Goal: Communication & Community: Share content

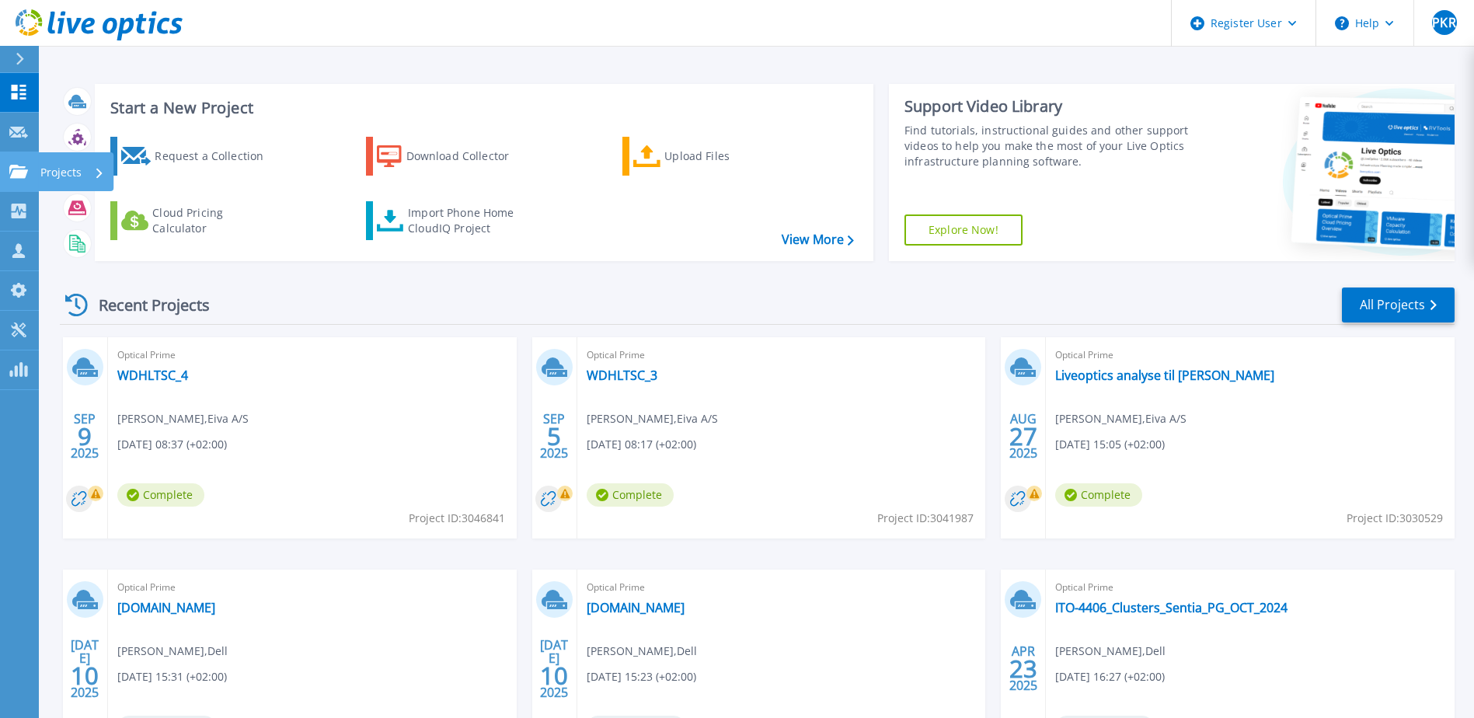
click at [26, 182] on link "Projects Projects" at bounding box center [19, 172] width 39 height 40
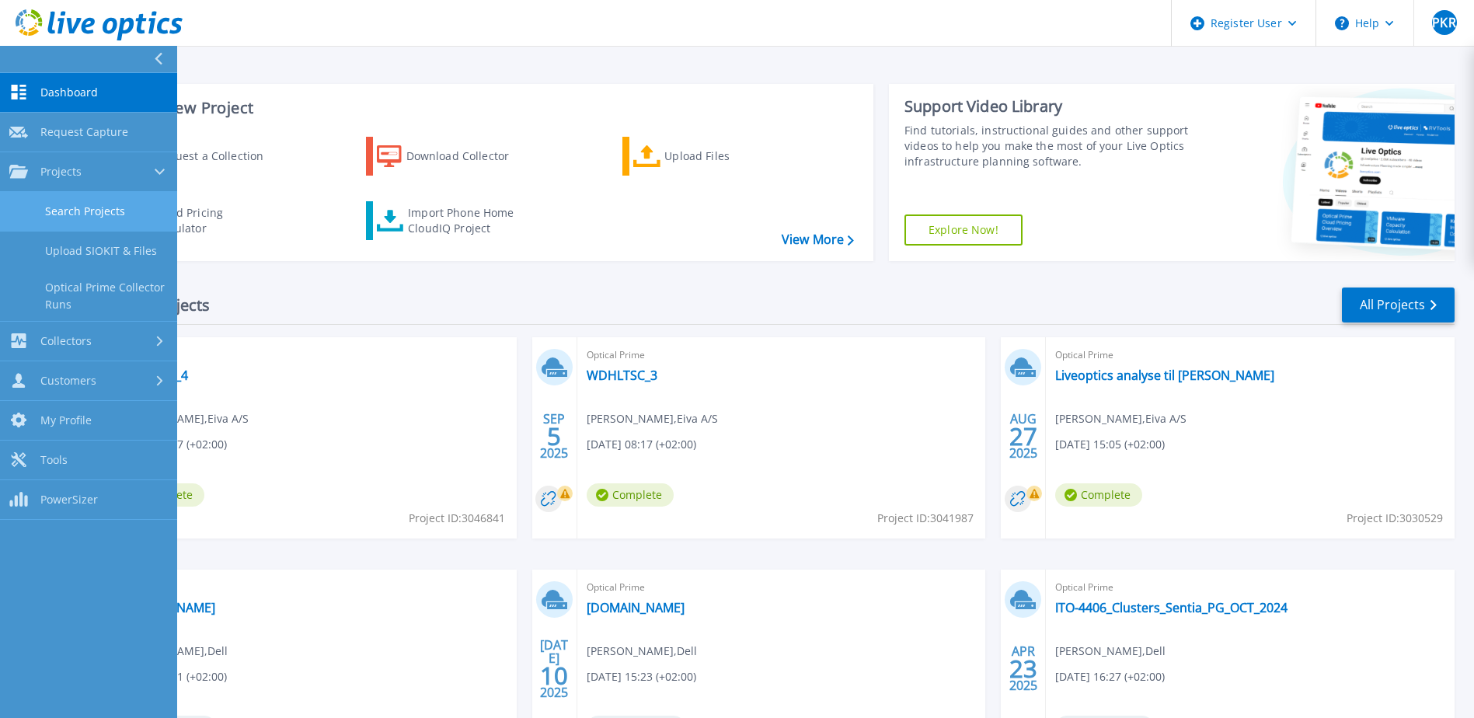
click at [106, 215] on link "Search Projects" at bounding box center [88, 212] width 177 height 40
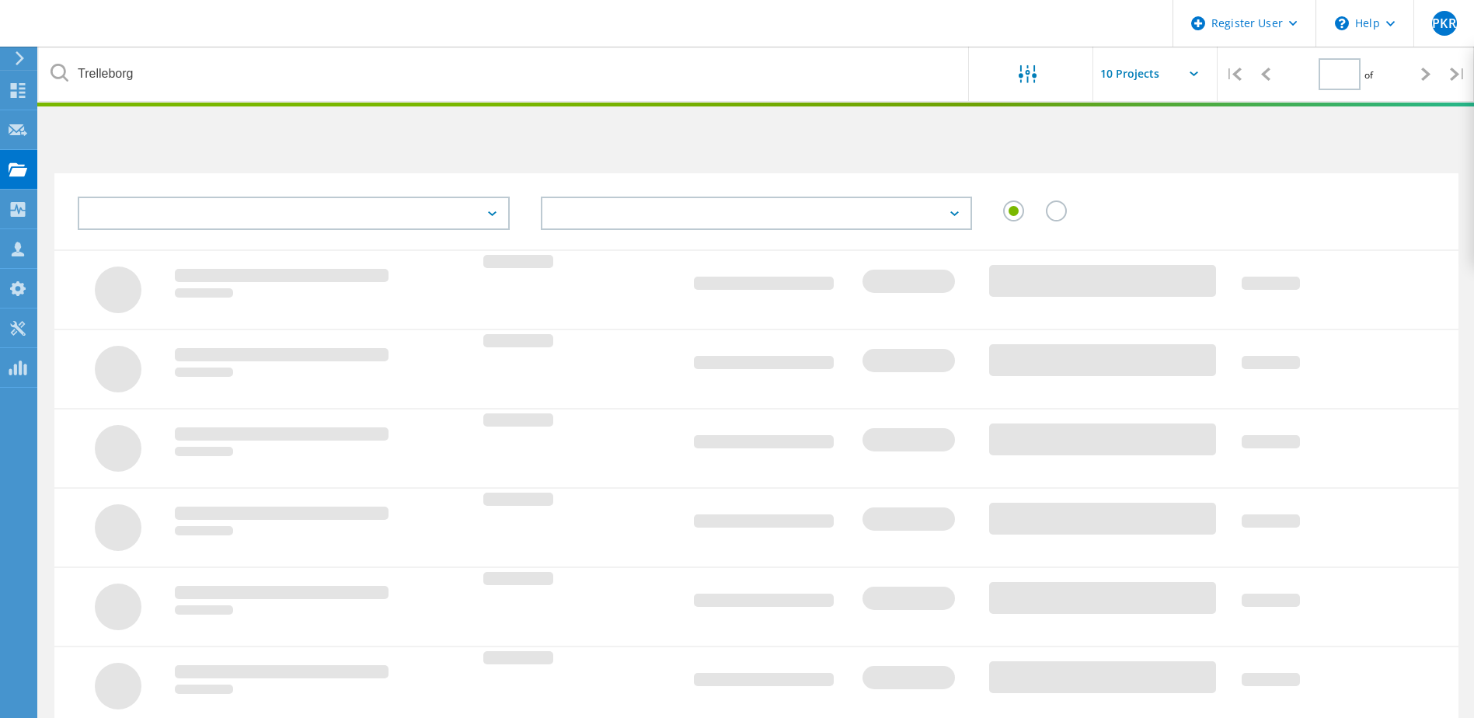
type input "1"
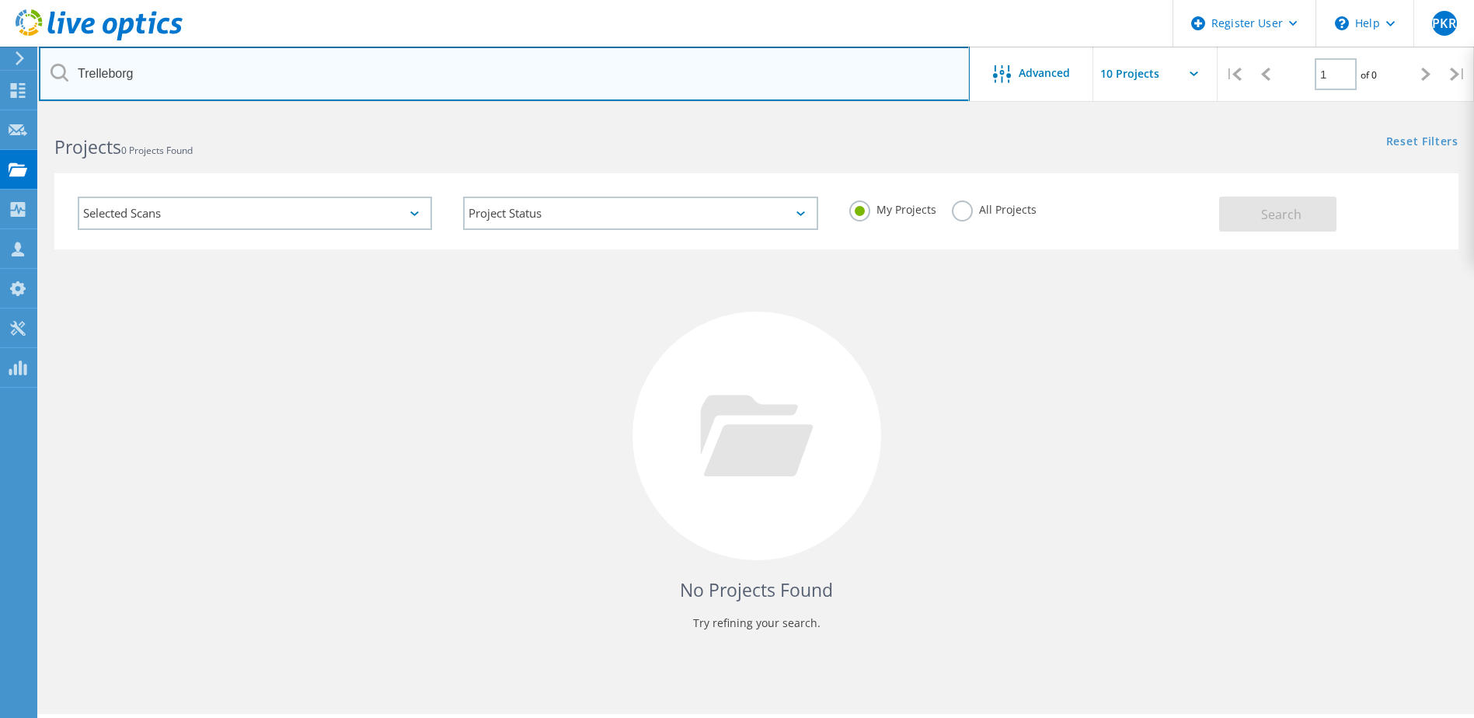
click at [267, 75] on input "Trelleborg" at bounding box center [504, 74] width 931 height 54
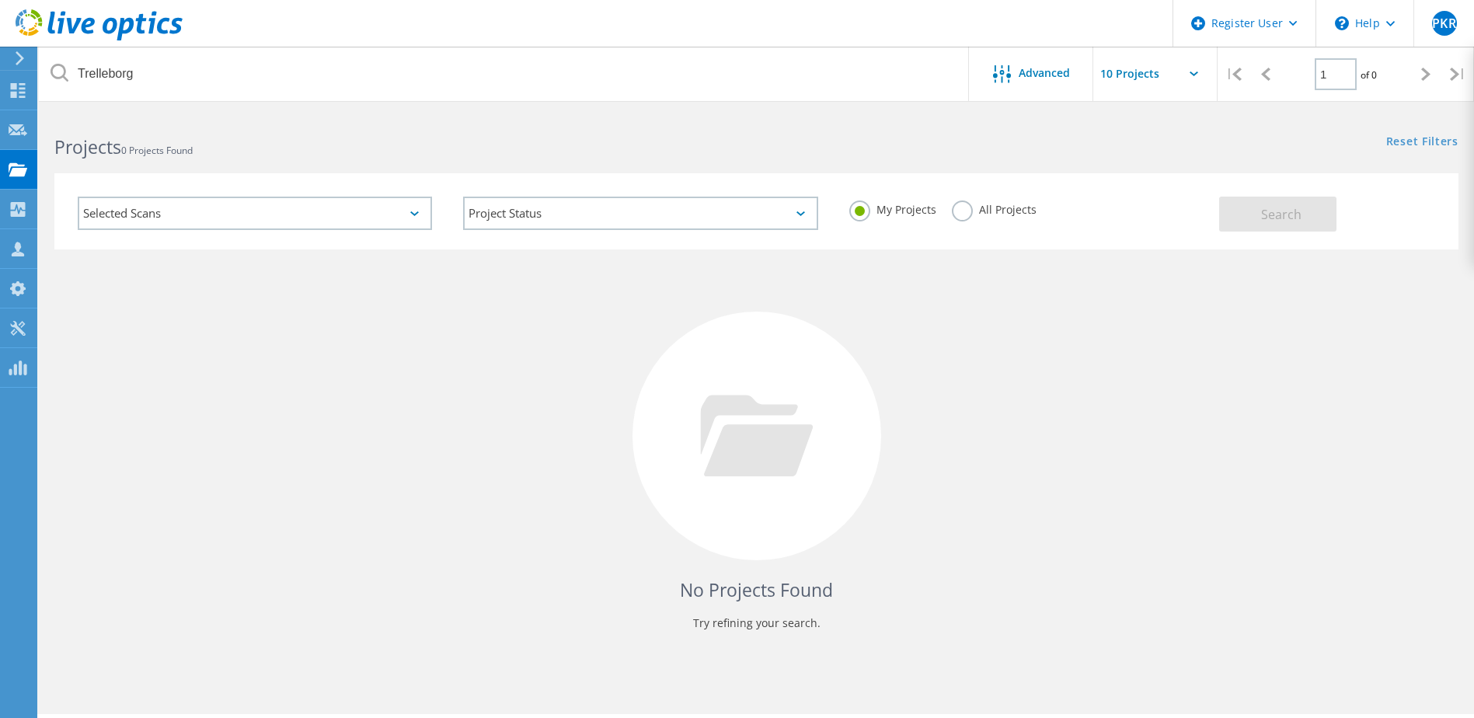
click at [956, 212] on label "All Projects" at bounding box center [994, 208] width 85 height 15
click at [0, 0] on input "All Projects" at bounding box center [0, 0] width 0 height 0
click at [1271, 211] on span "Search" at bounding box center [1281, 214] width 40 height 17
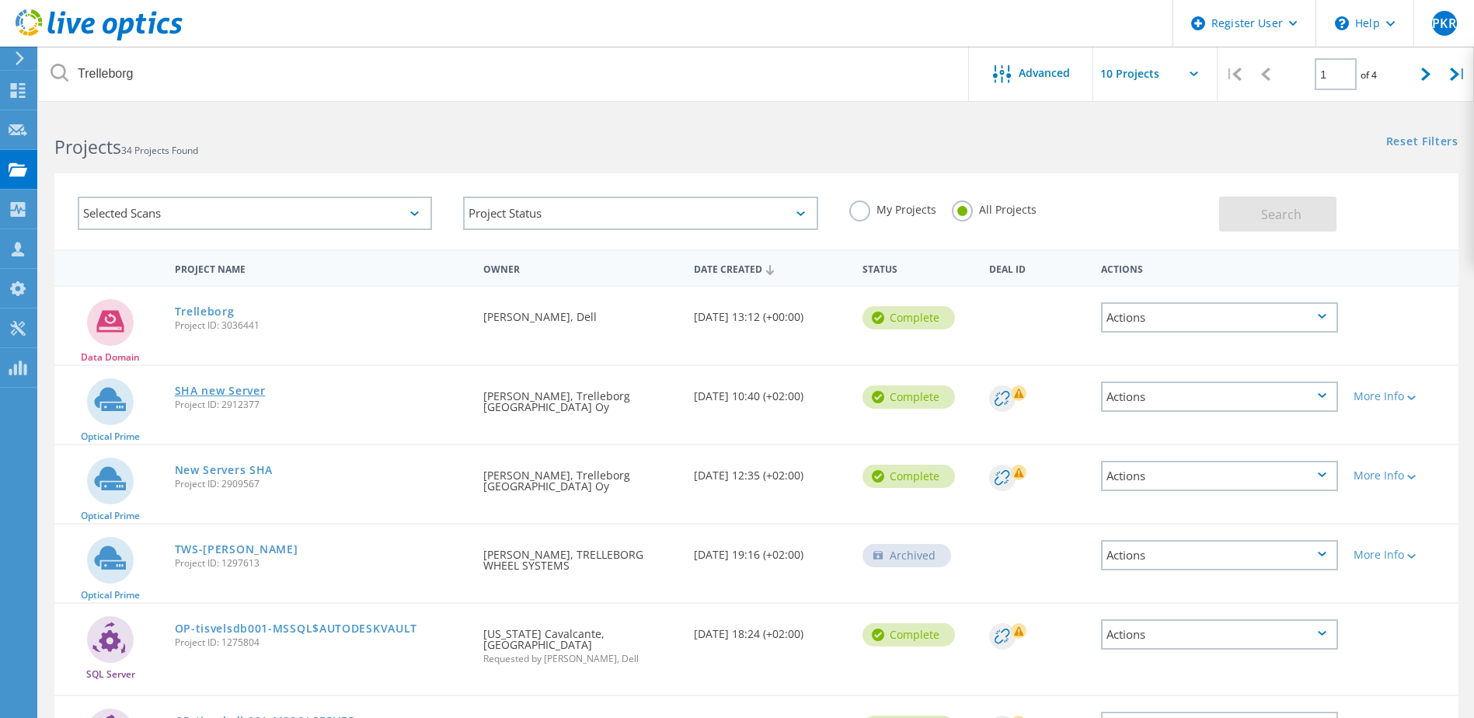
click at [215, 391] on link "SHA new Server" at bounding box center [220, 390] width 91 height 11
click at [220, 315] on link "Trelleborg" at bounding box center [205, 311] width 60 height 11
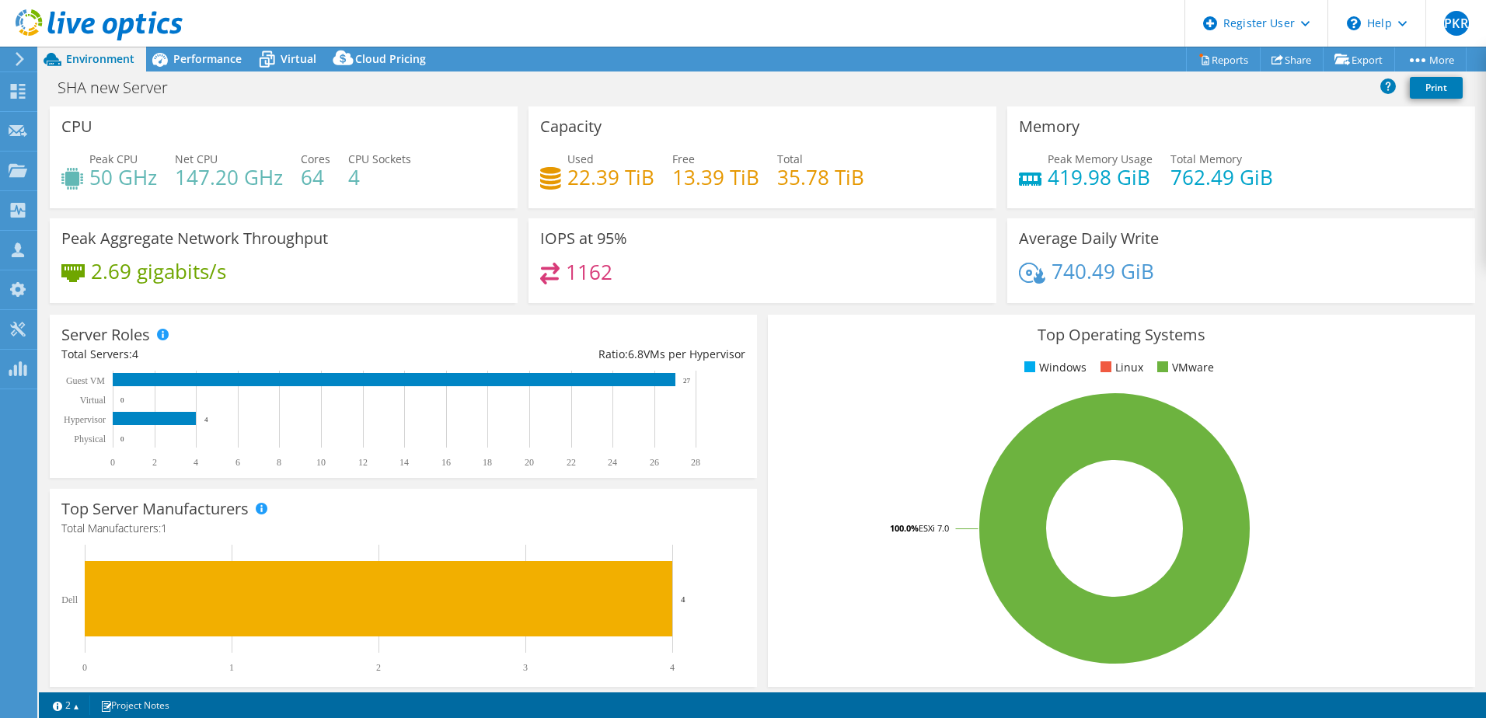
select select "USD"
click at [1296, 56] on link "Share" at bounding box center [1292, 59] width 64 height 24
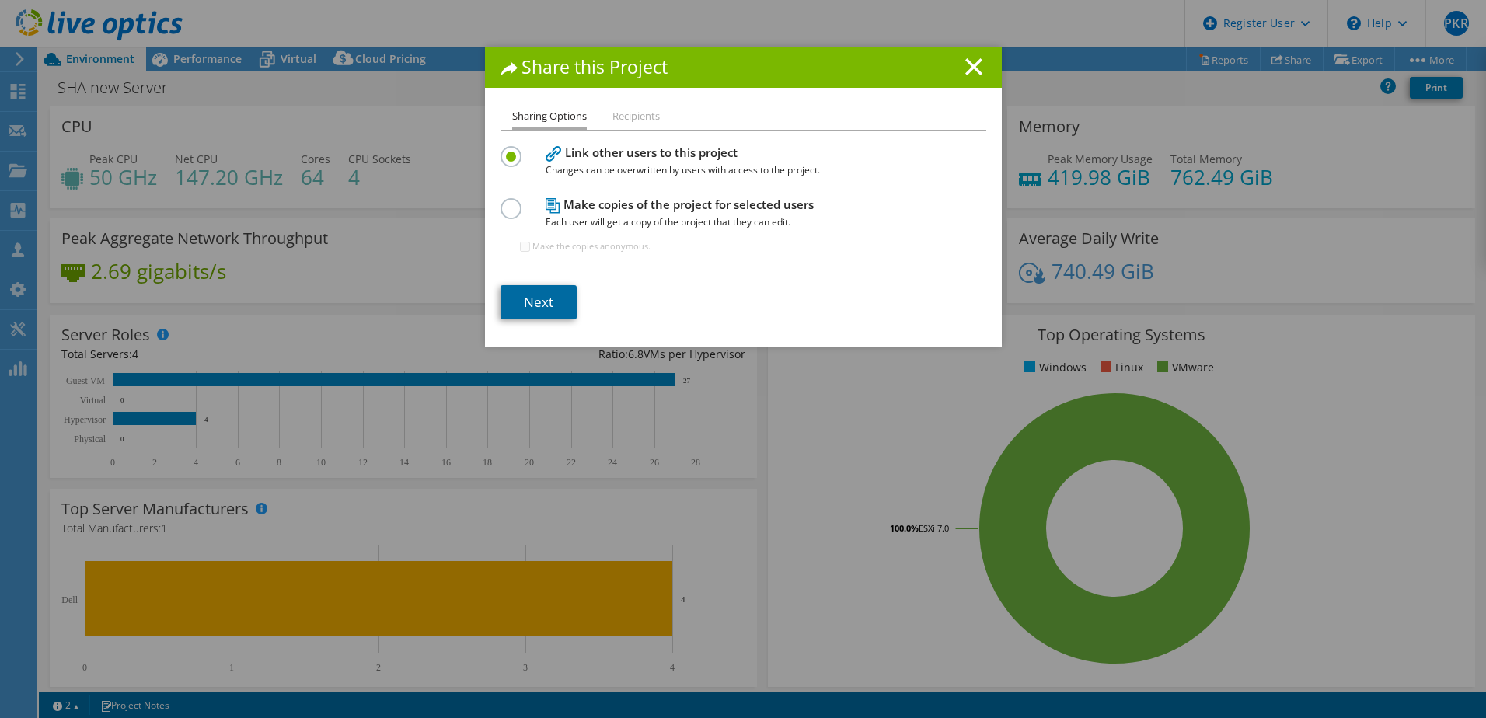
click at [535, 296] on link "Next" at bounding box center [539, 302] width 76 height 34
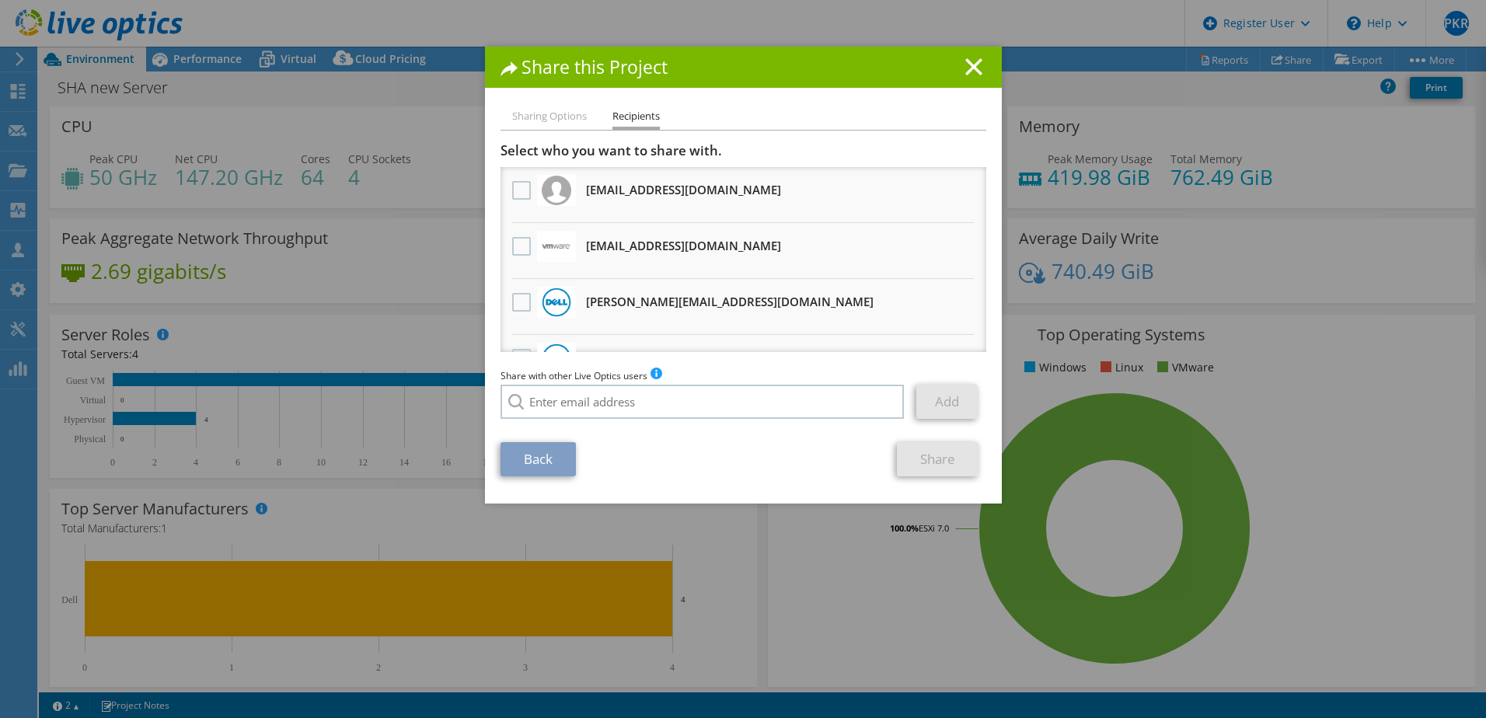
scroll to position [39, 0]
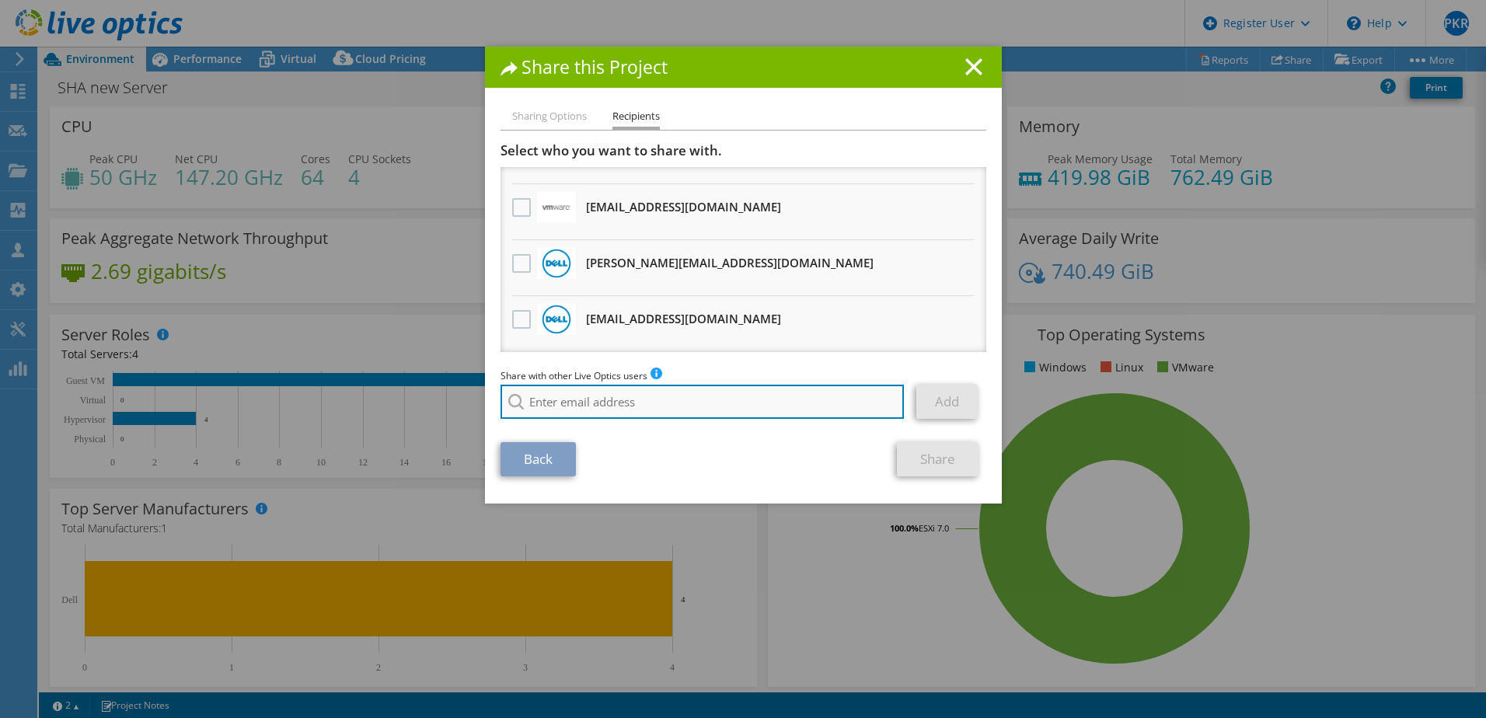
click at [569, 410] on input "search" at bounding box center [703, 402] width 404 height 34
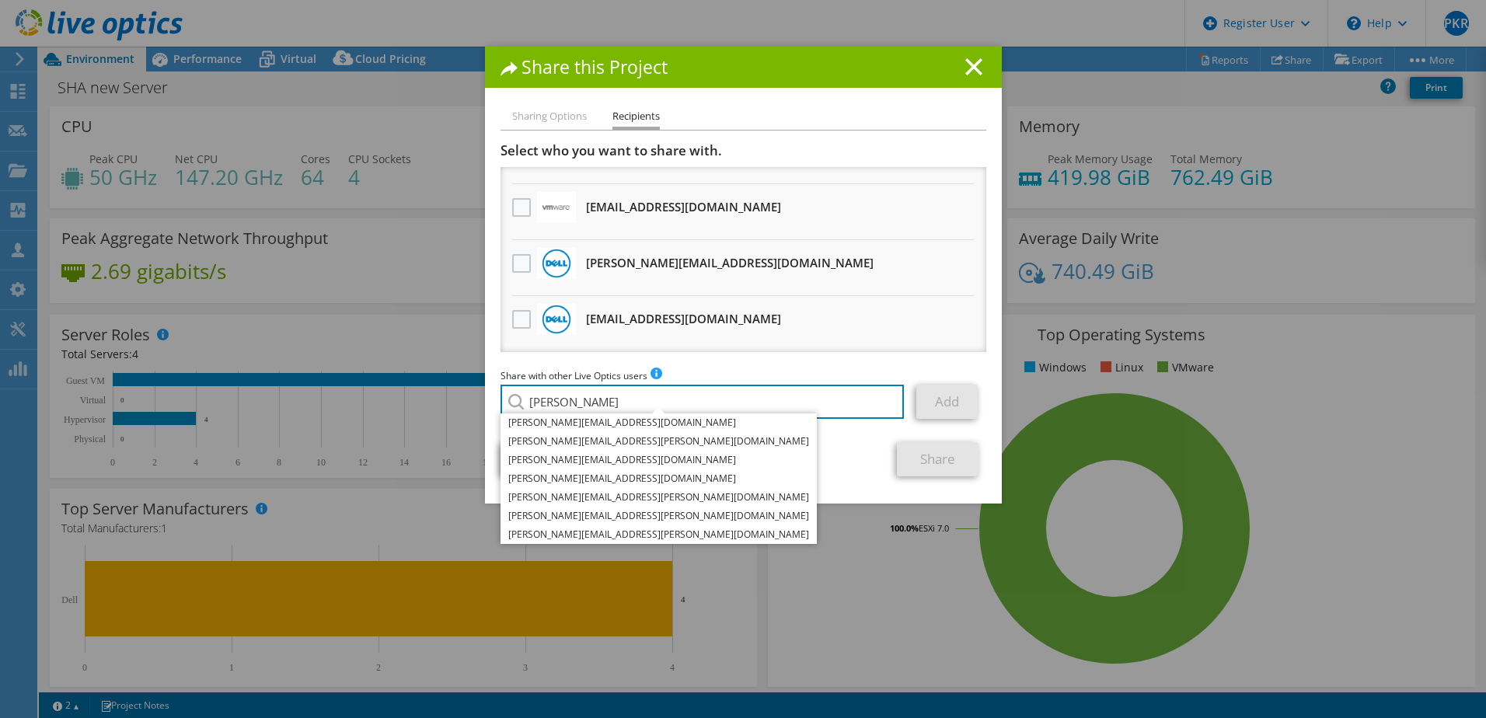
type input "dennis"
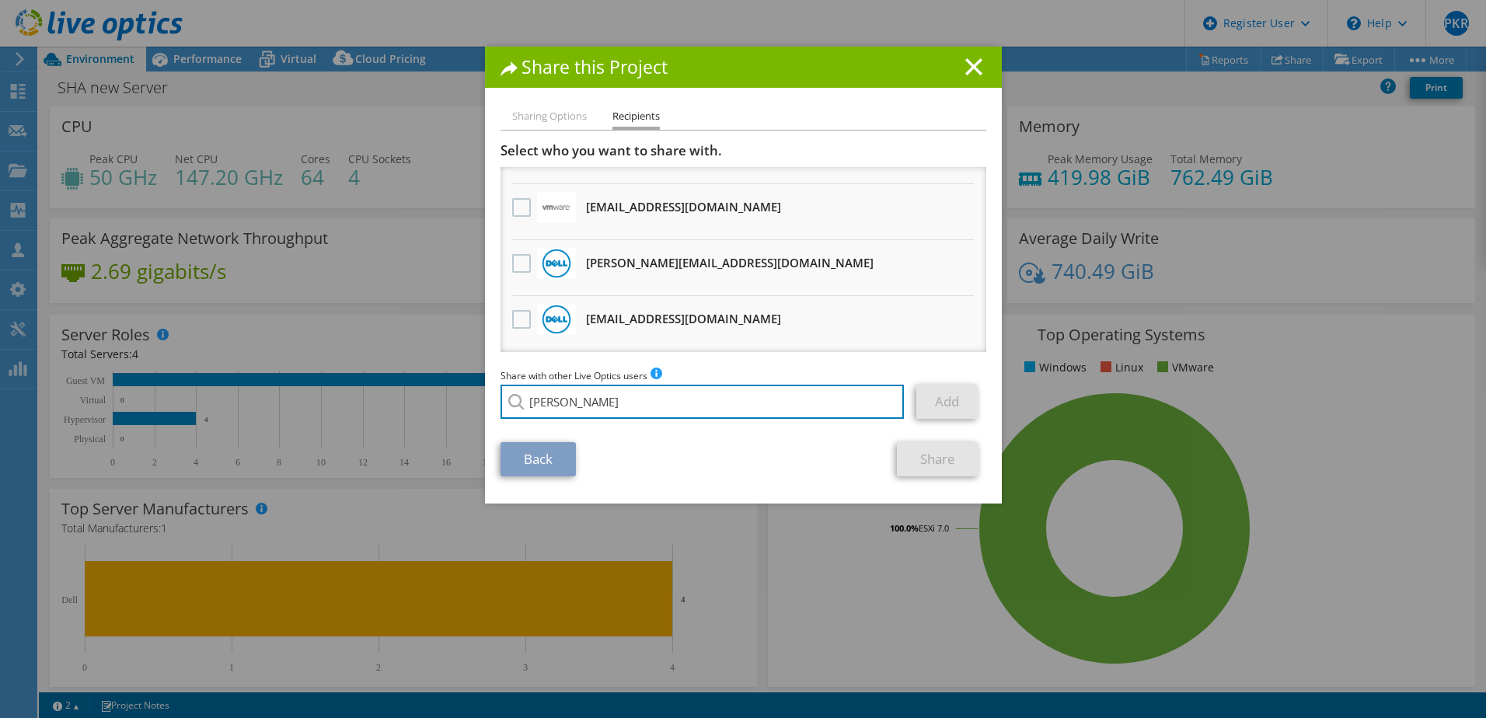
drag, startPoint x: 585, startPoint y: 399, endPoint x: 463, endPoint y: 392, distance: 122.3
click at [460, 398] on div "Share this Project Sharing Options Recipients Link other users to this project …" at bounding box center [743, 359] width 1486 height 625
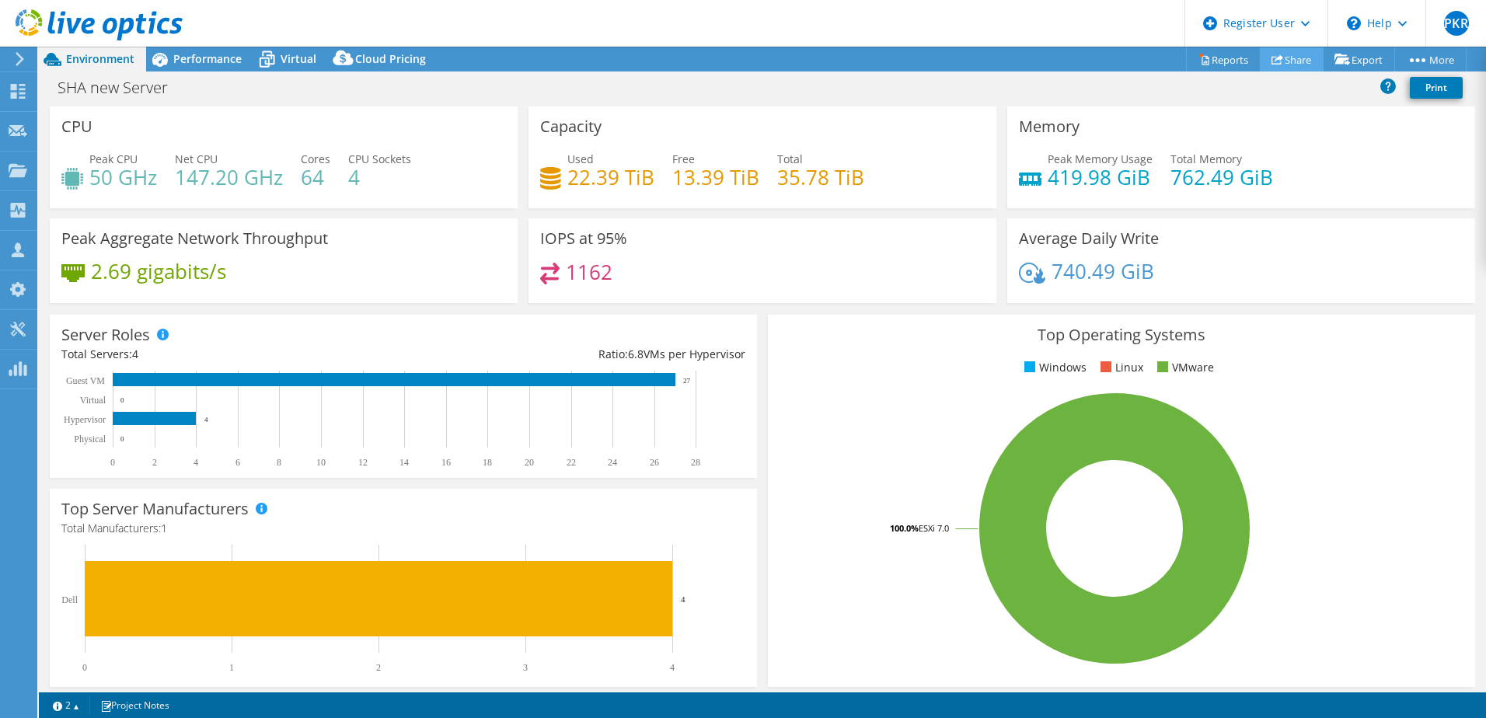
click at [1293, 65] on link "Share" at bounding box center [1292, 59] width 64 height 24
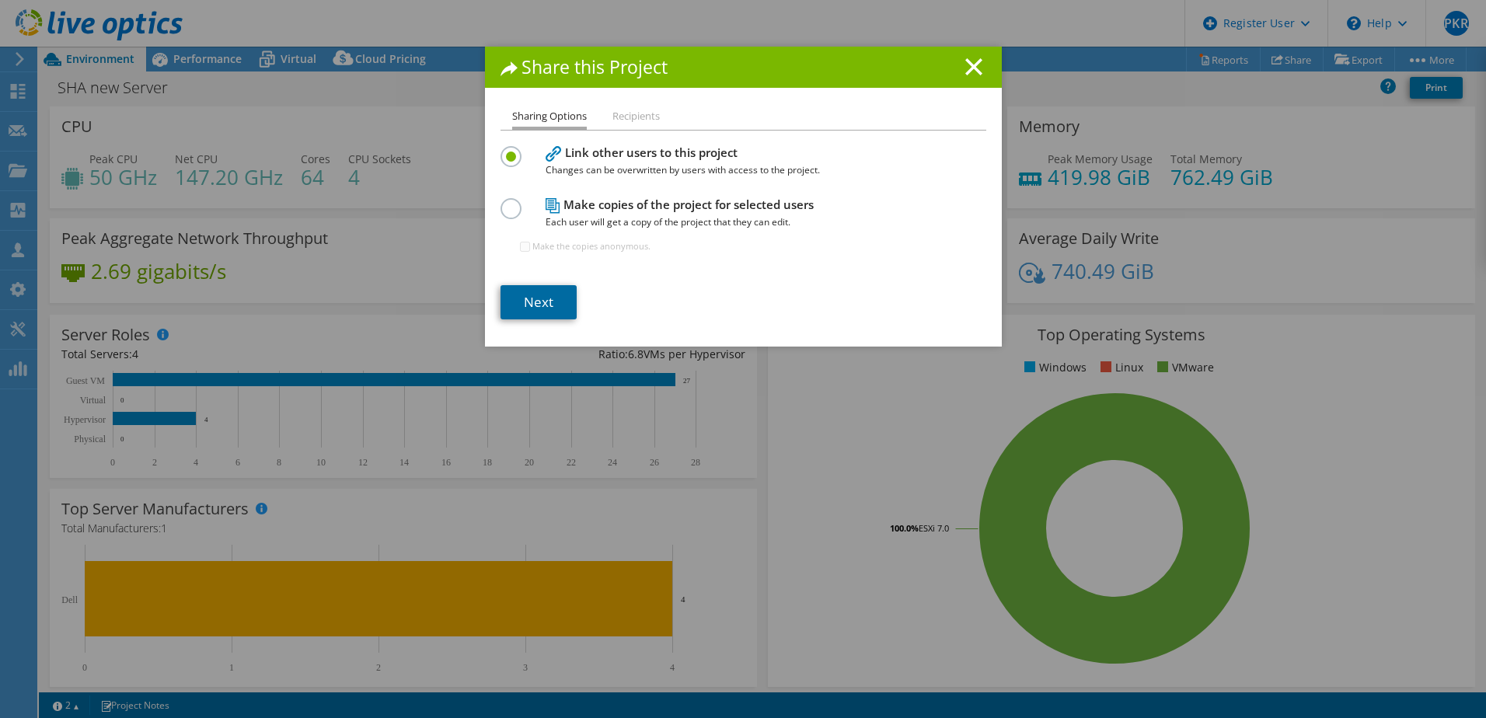
click at [533, 295] on link "Next" at bounding box center [539, 302] width 76 height 34
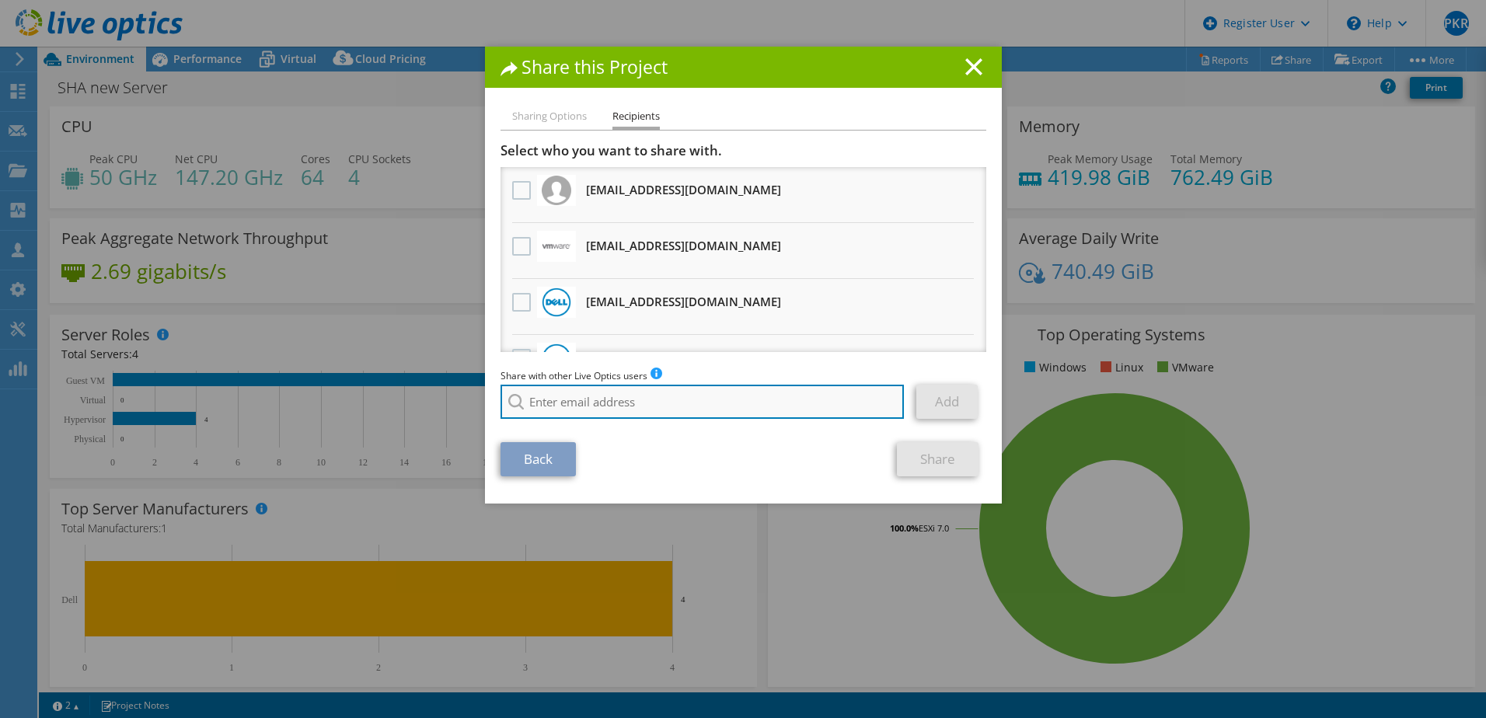
click at [562, 410] on input "search" at bounding box center [703, 402] width 404 height 34
paste input "dennisf@secdatacom.dk"
type input "dennisf@secdatacom.dk"
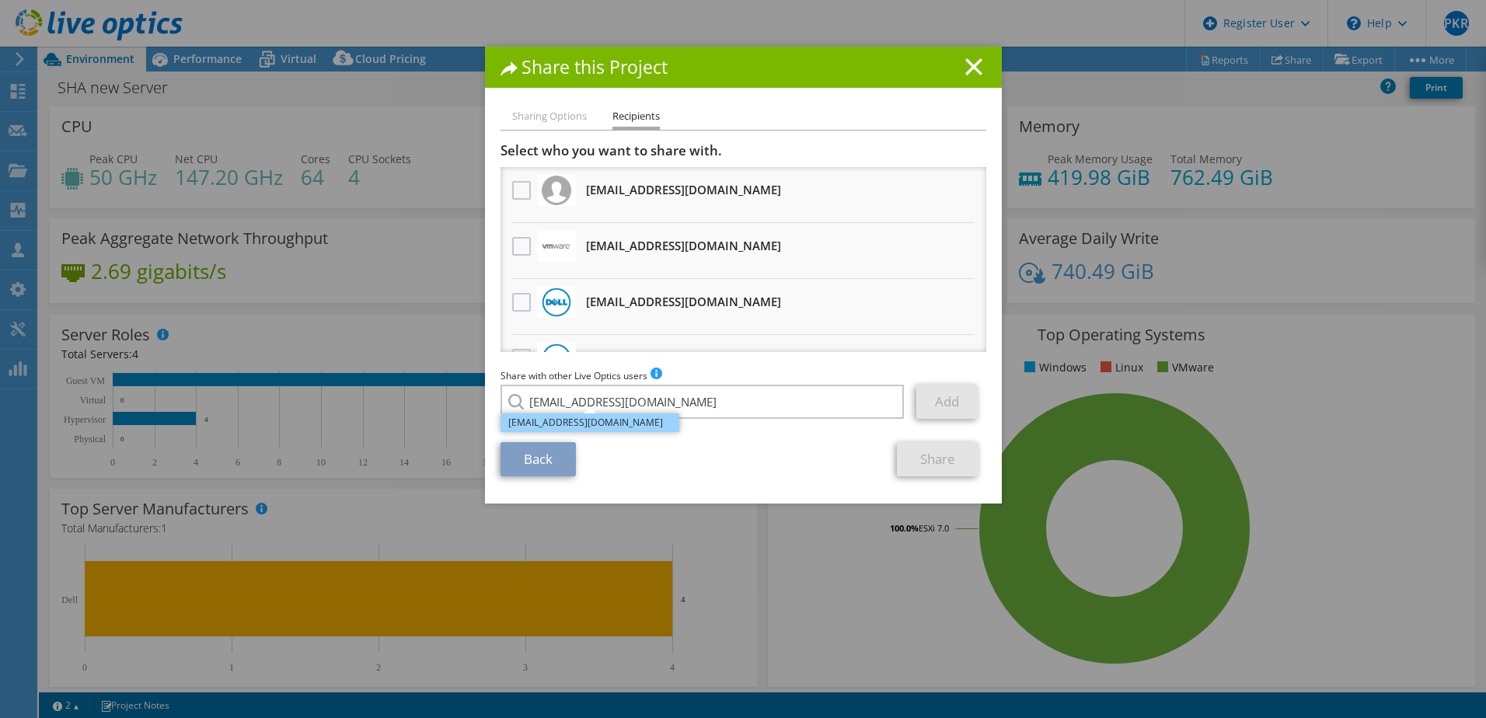
click at [588, 417] on li "dennisf@secdatacom.dk" at bounding box center [590, 422] width 179 height 19
click at [940, 396] on link "Add" at bounding box center [946, 402] width 61 height 34
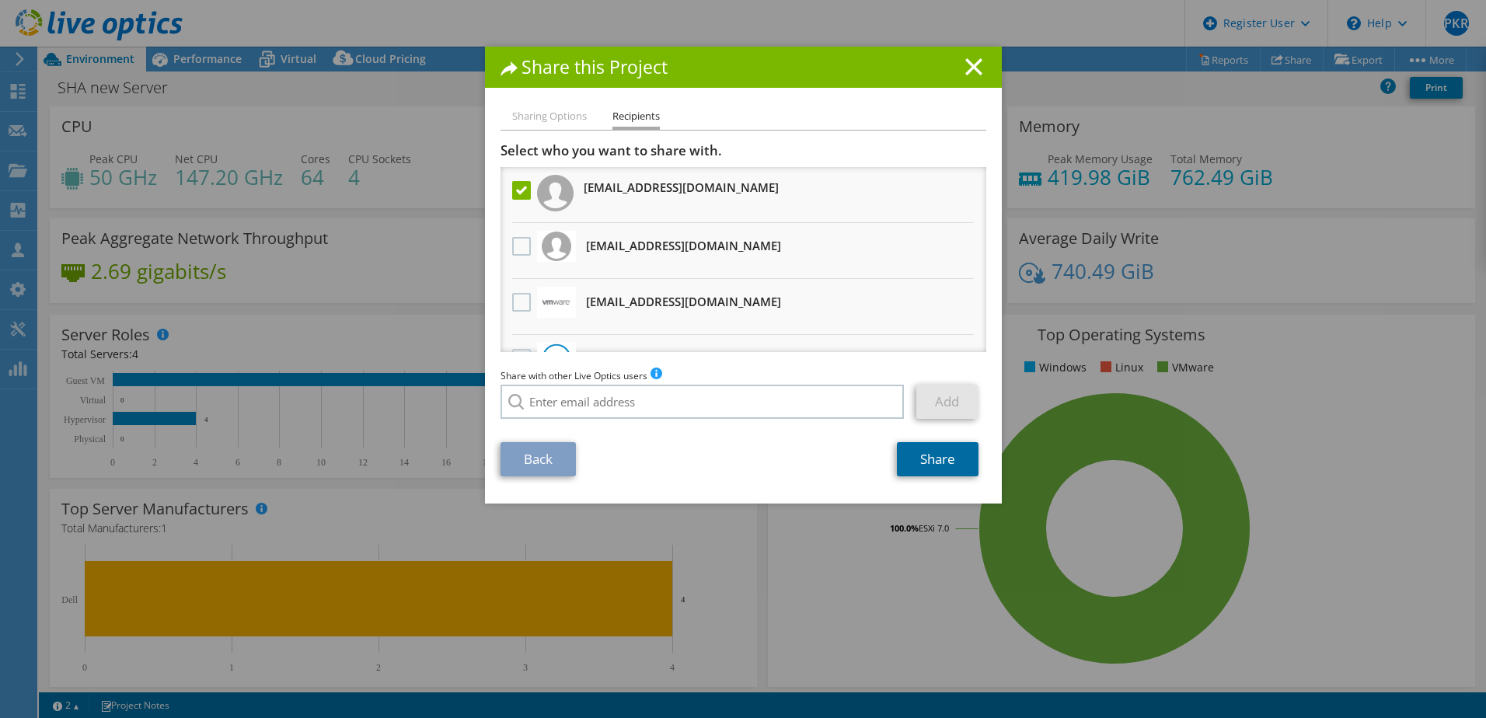
click at [923, 458] on link "Share" at bounding box center [938, 459] width 82 height 34
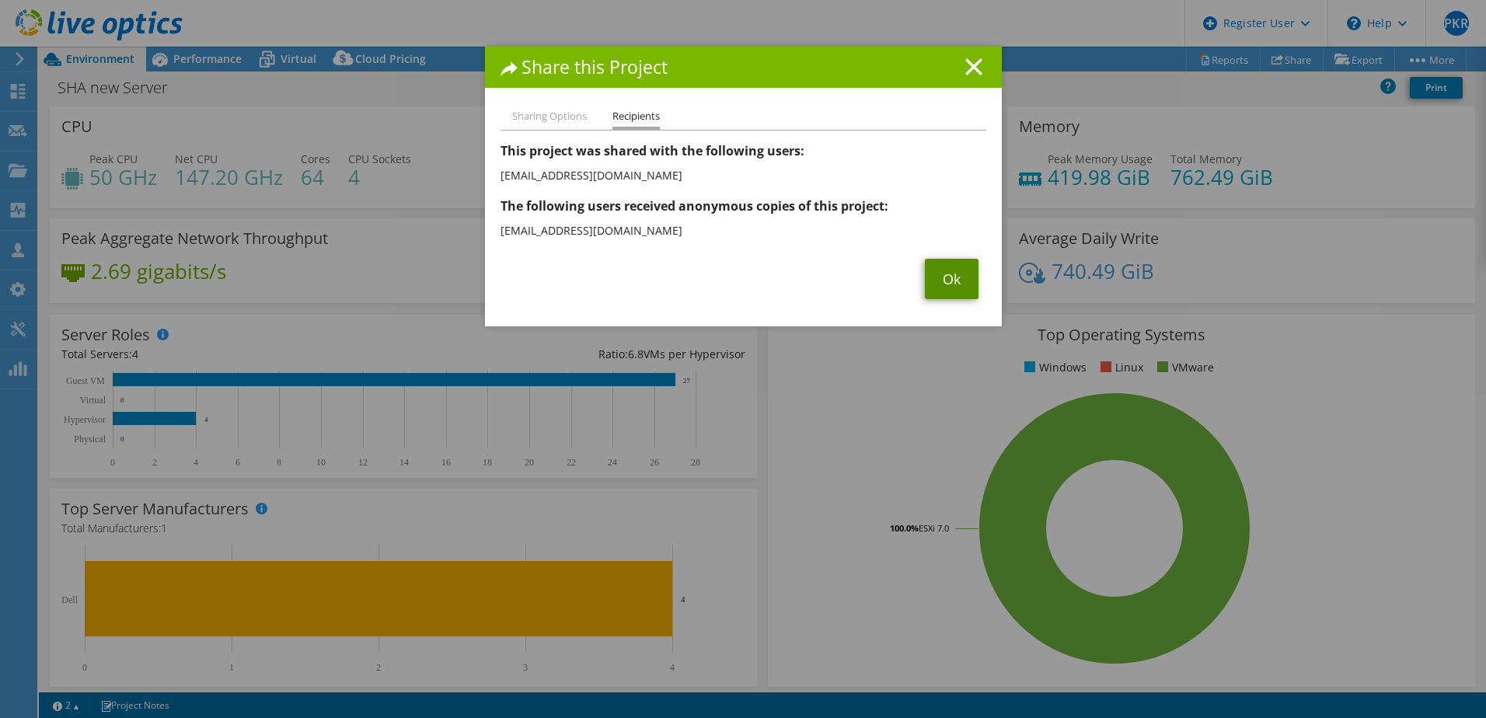
click at [933, 275] on link "Ok" at bounding box center [952, 279] width 54 height 40
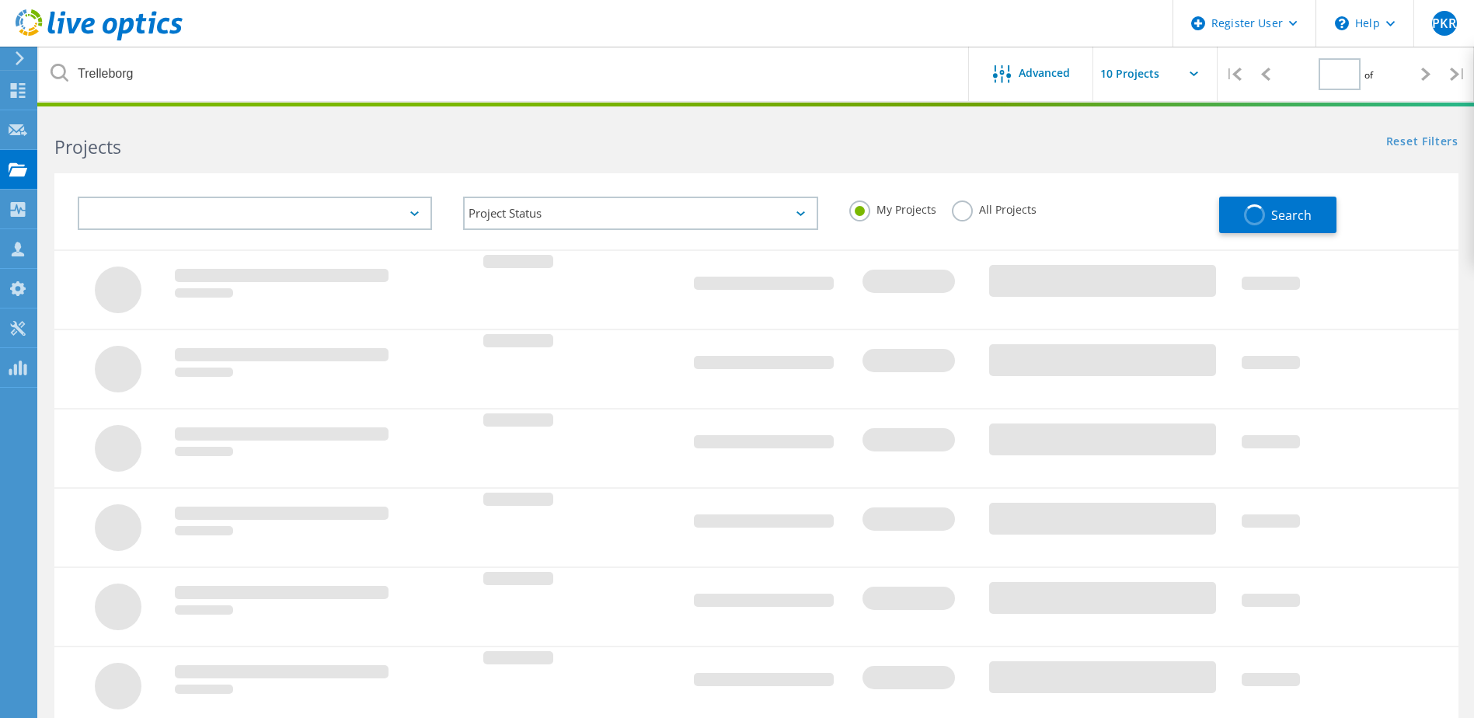
type input "1"
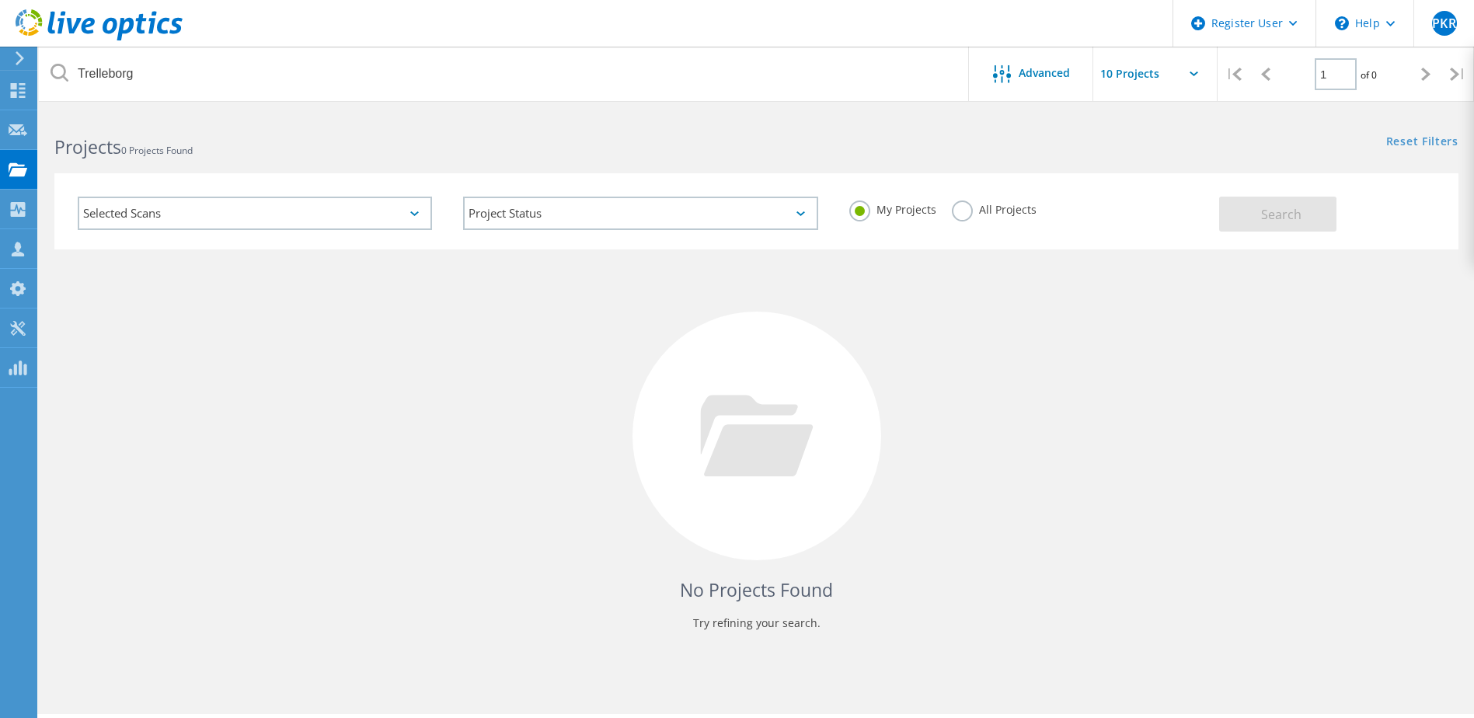
click at [963, 206] on label "All Projects" at bounding box center [994, 208] width 85 height 15
click at [0, 0] on input "All Projects" at bounding box center [0, 0] width 0 height 0
click at [1231, 215] on button "Search" at bounding box center [1277, 214] width 117 height 35
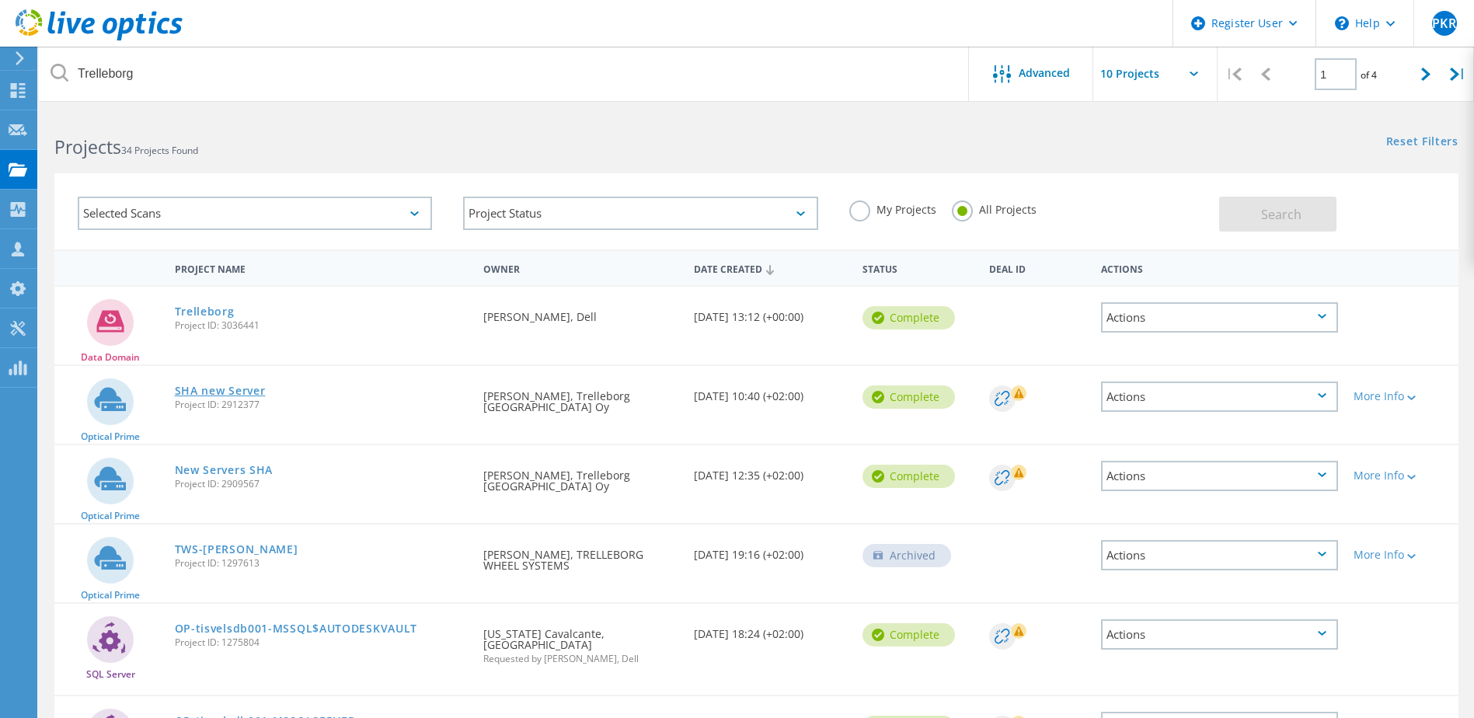
click at [225, 387] on link "SHA new Server" at bounding box center [220, 390] width 91 height 11
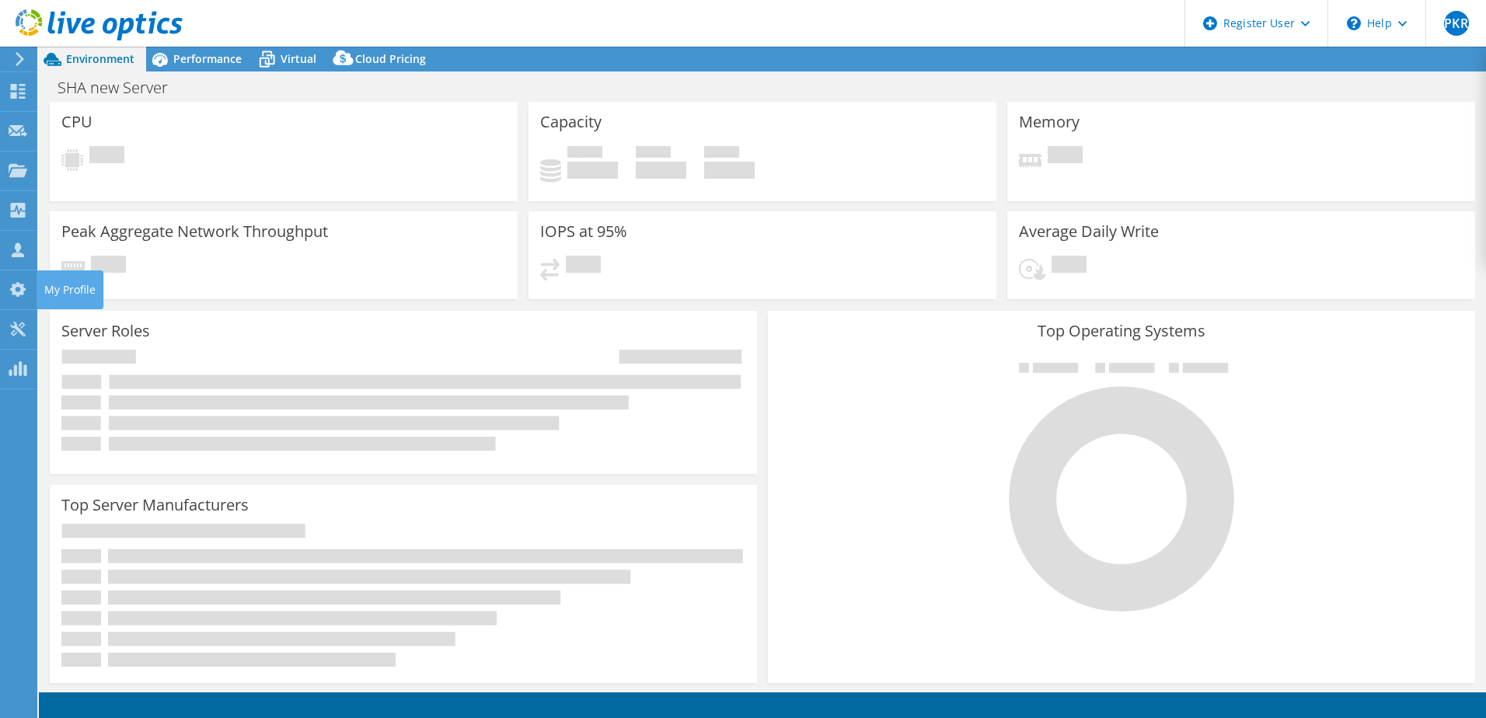
select select "USD"
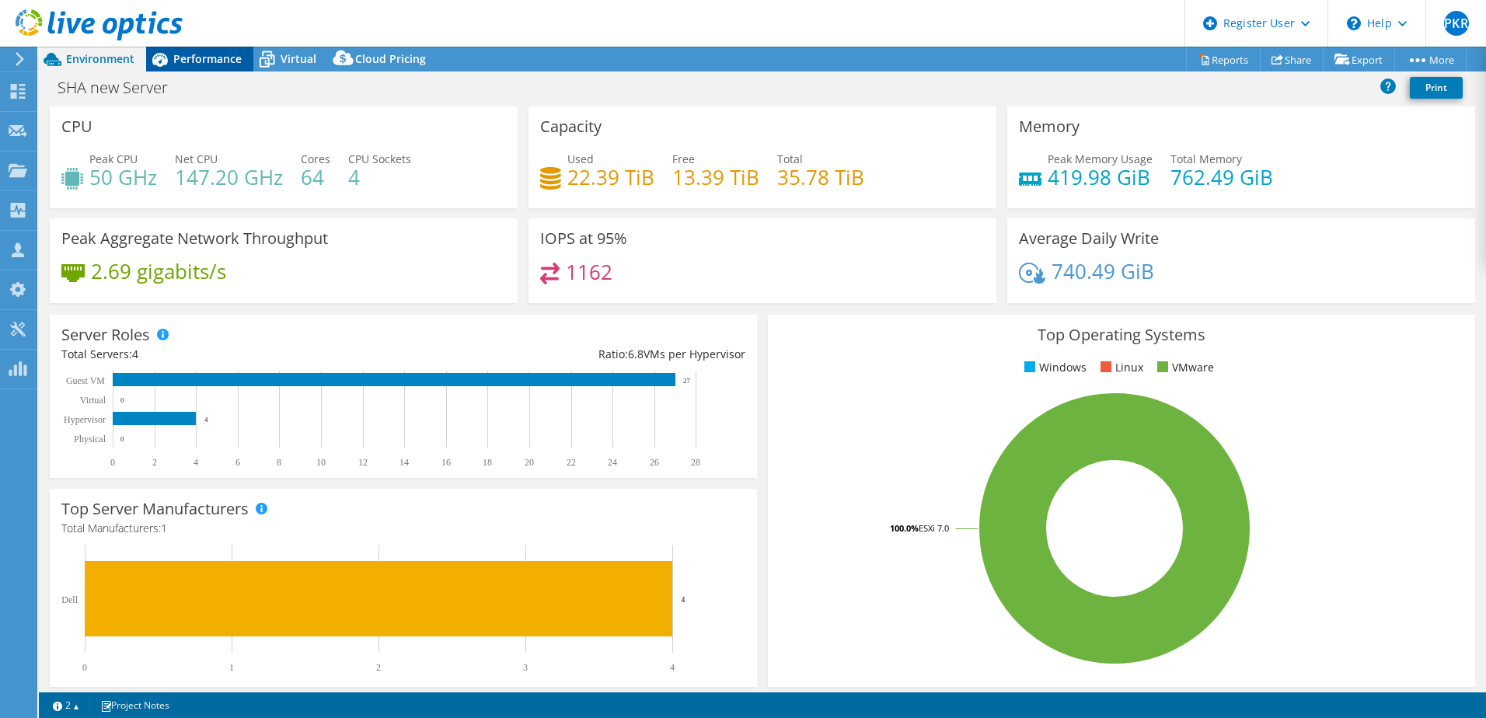
click at [182, 57] on span "Performance" at bounding box center [207, 58] width 68 height 15
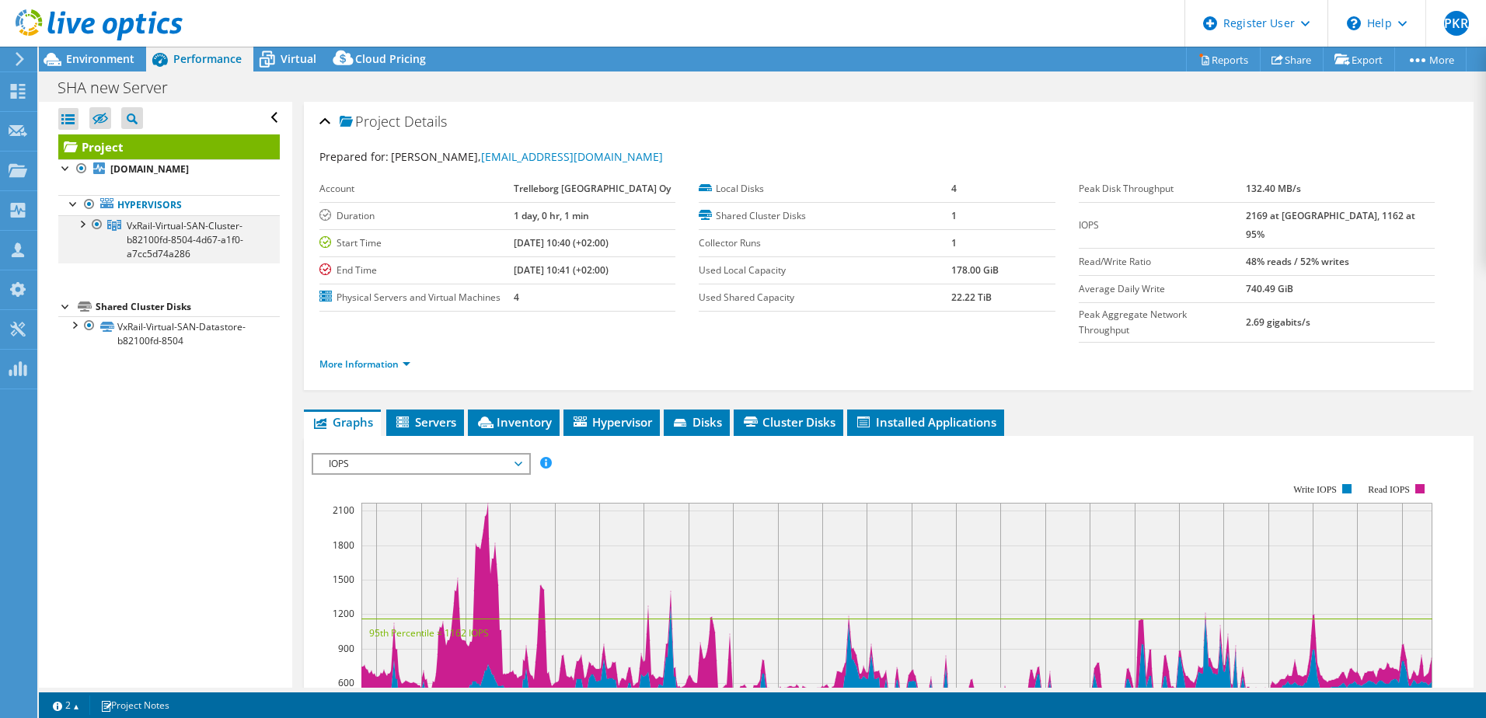
click at [82, 223] on div at bounding box center [82, 223] width 16 height 16
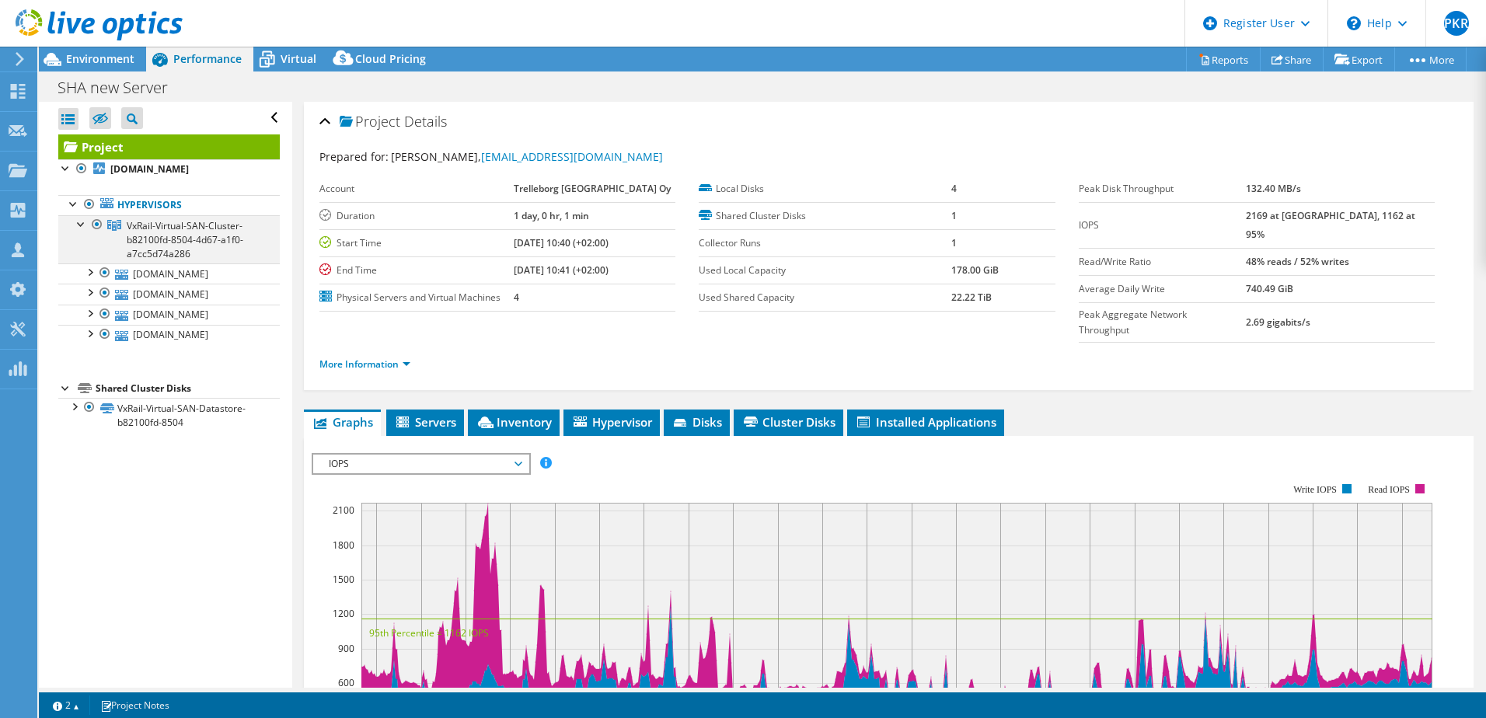
click at [82, 223] on div at bounding box center [82, 223] width 16 height 16
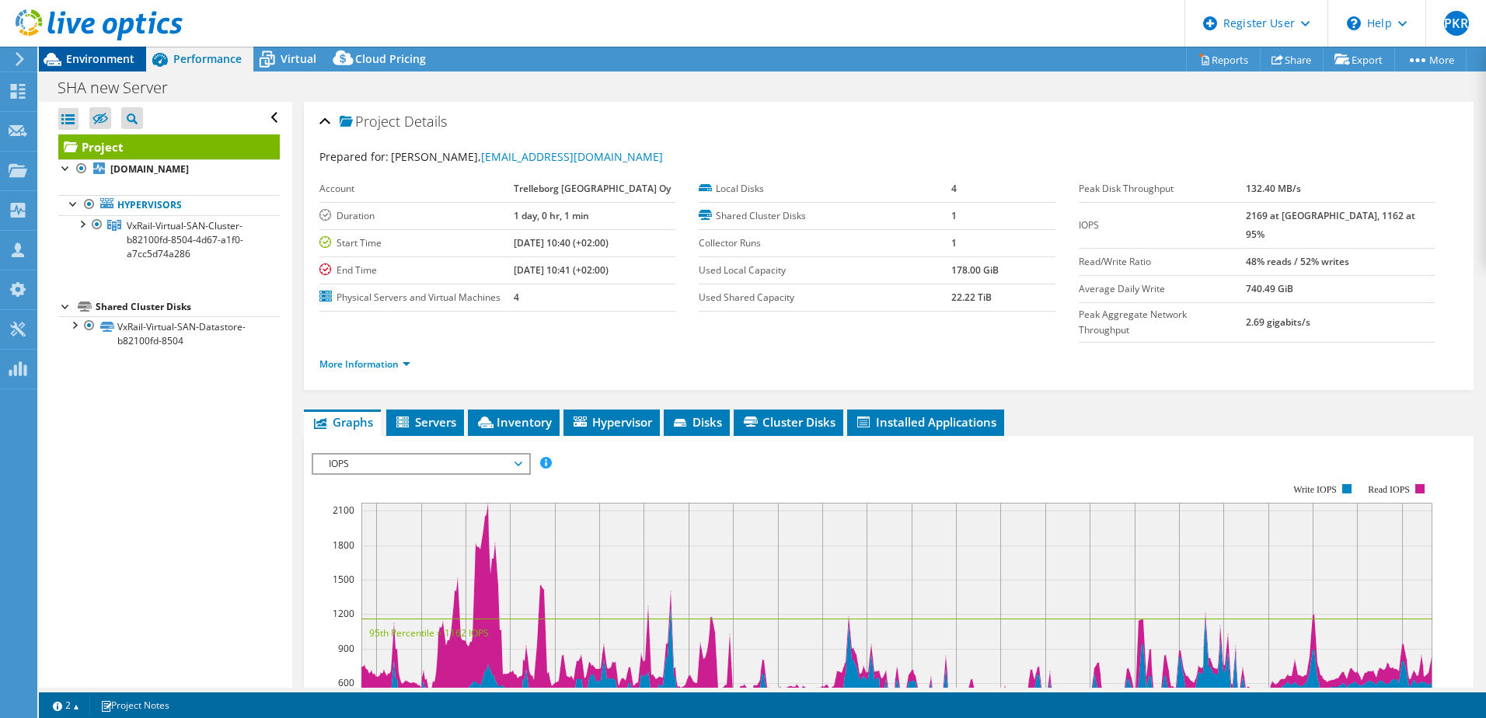
click at [117, 61] on span "Environment" at bounding box center [100, 58] width 68 height 15
